Goal: Go to known website: Go to known website

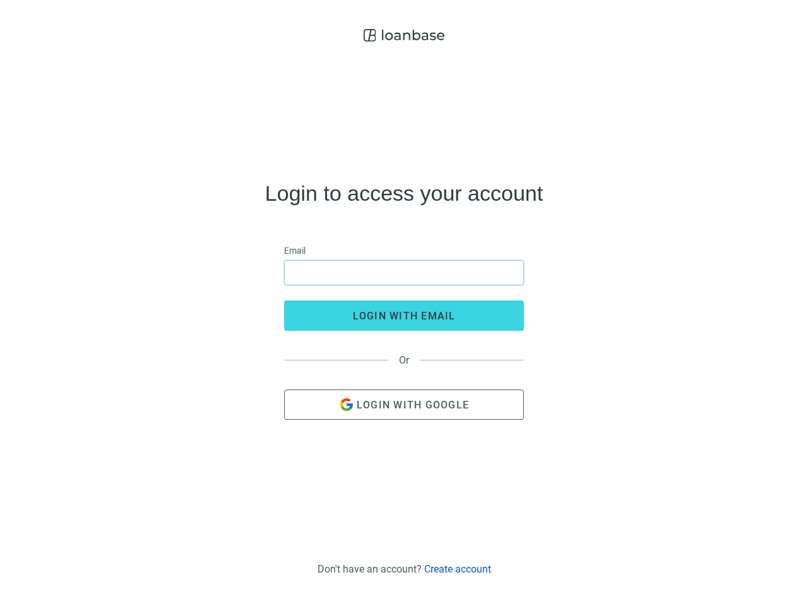
click at [404, 273] on input "email" at bounding box center [404, 273] width 224 height 24
click at [404, 316] on span "login with email" at bounding box center [404, 316] width 103 height 12
click at [404, 405] on span "Login with Google" at bounding box center [413, 405] width 112 height 12
